Goal: Check status

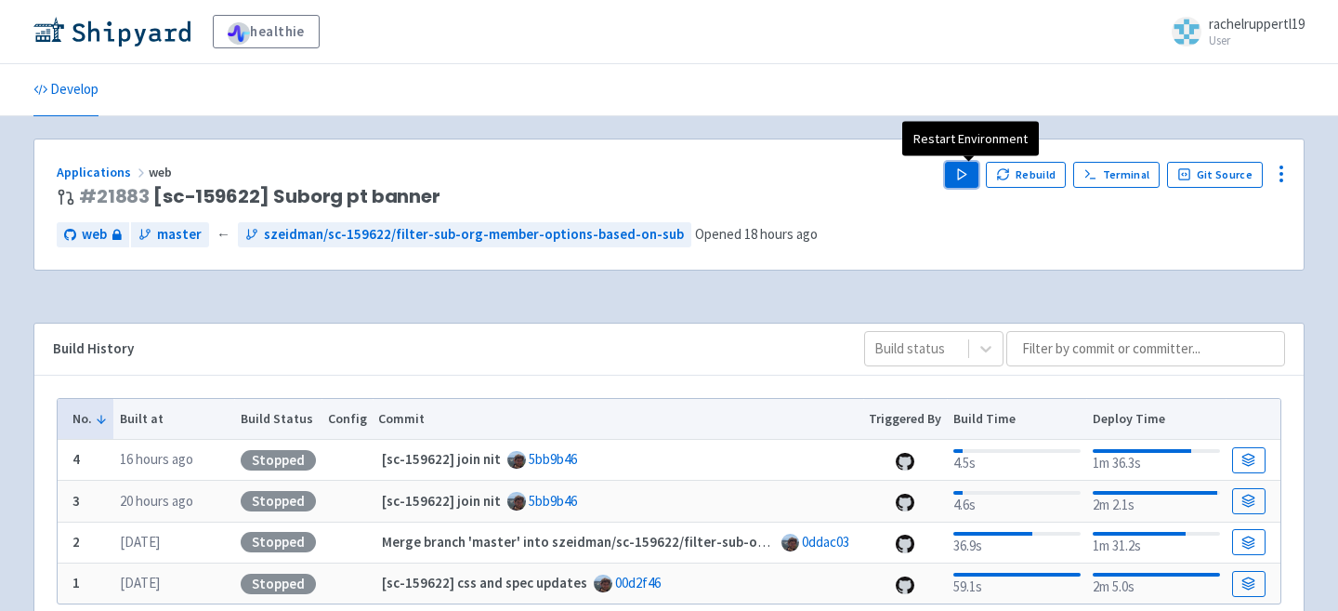
click at [963, 167] on icon "button" at bounding box center [962, 174] width 14 height 14
